Goal: Information Seeking & Learning: Learn about a topic

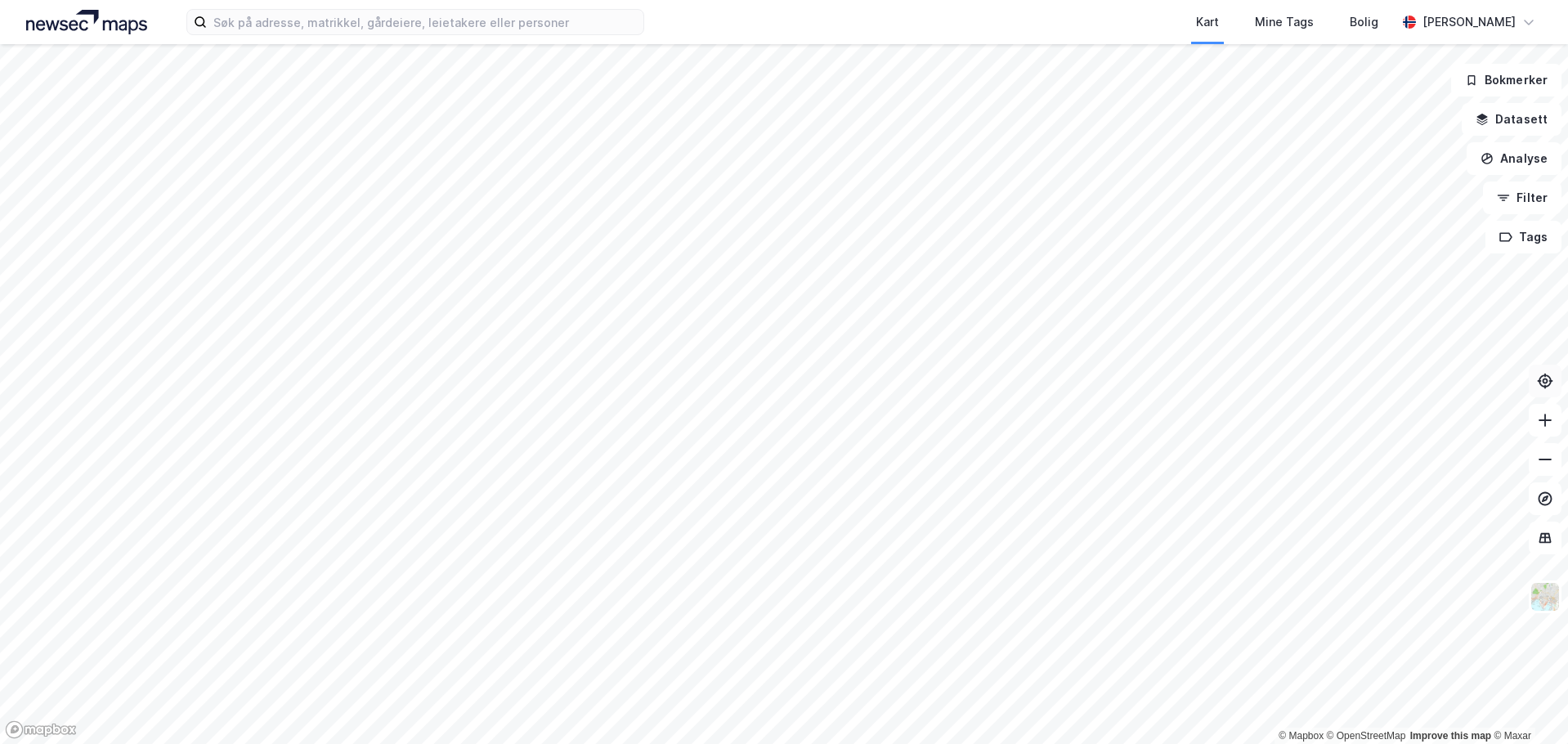
click at [1551, 384] on icon at bounding box center [1545, 381] width 16 height 16
